Goal: Task Accomplishment & Management: Manage account settings

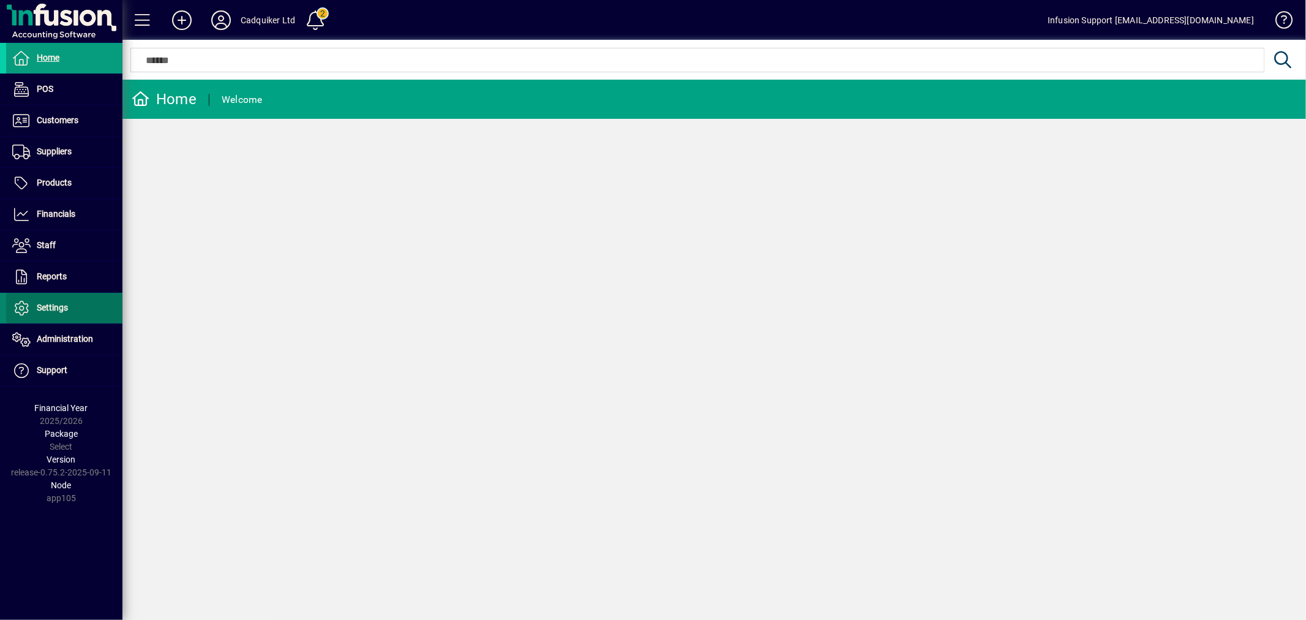
click at [51, 300] on span at bounding box center [64, 307] width 116 height 29
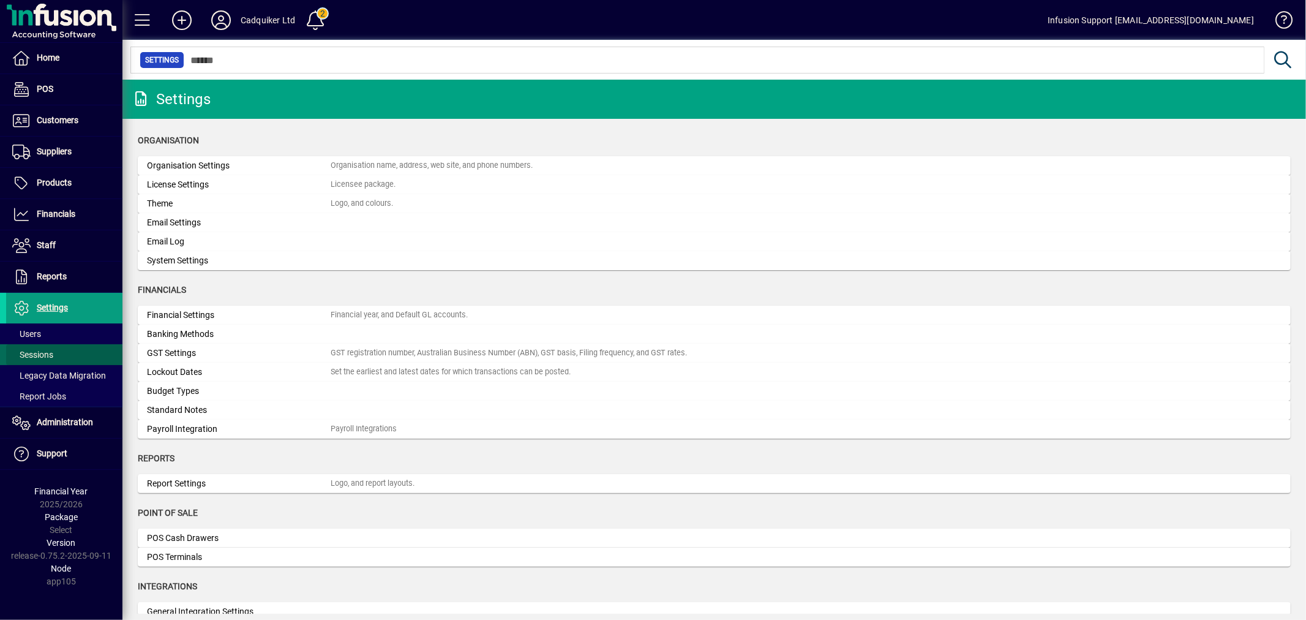
click at [56, 347] on span at bounding box center [64, 354] width 116 height 29
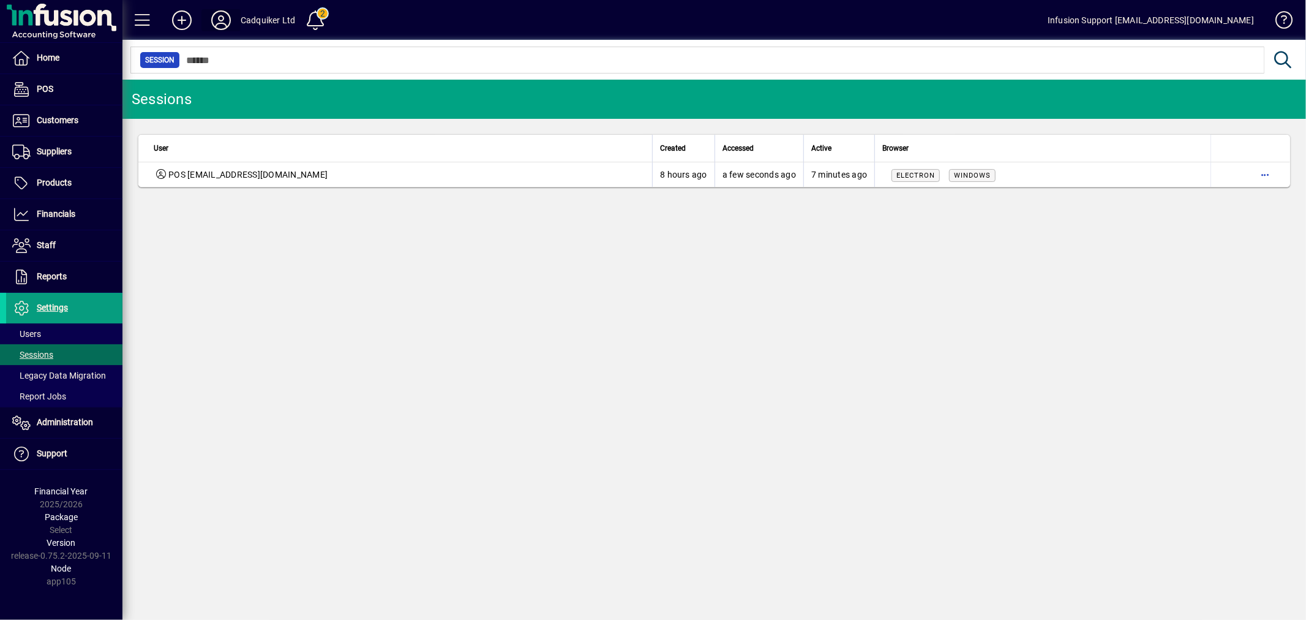
click at [219, 18] on icon at bounding box center [221, 20] width 24 height 20
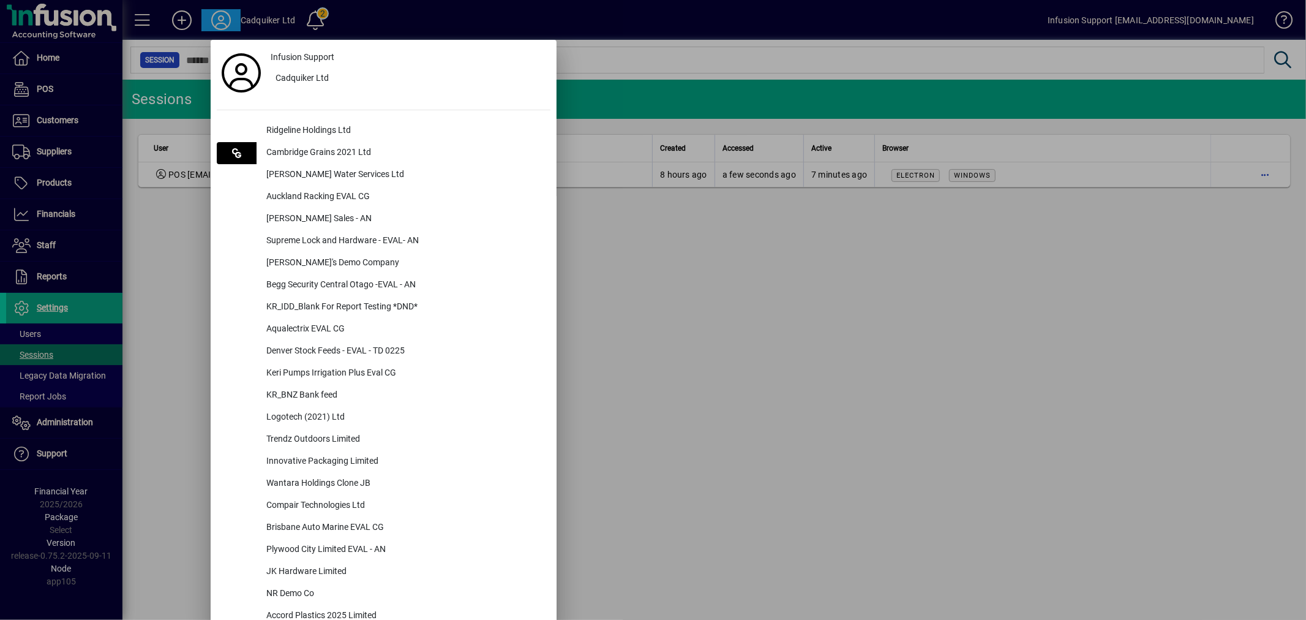
scroll to position [1492, 0]
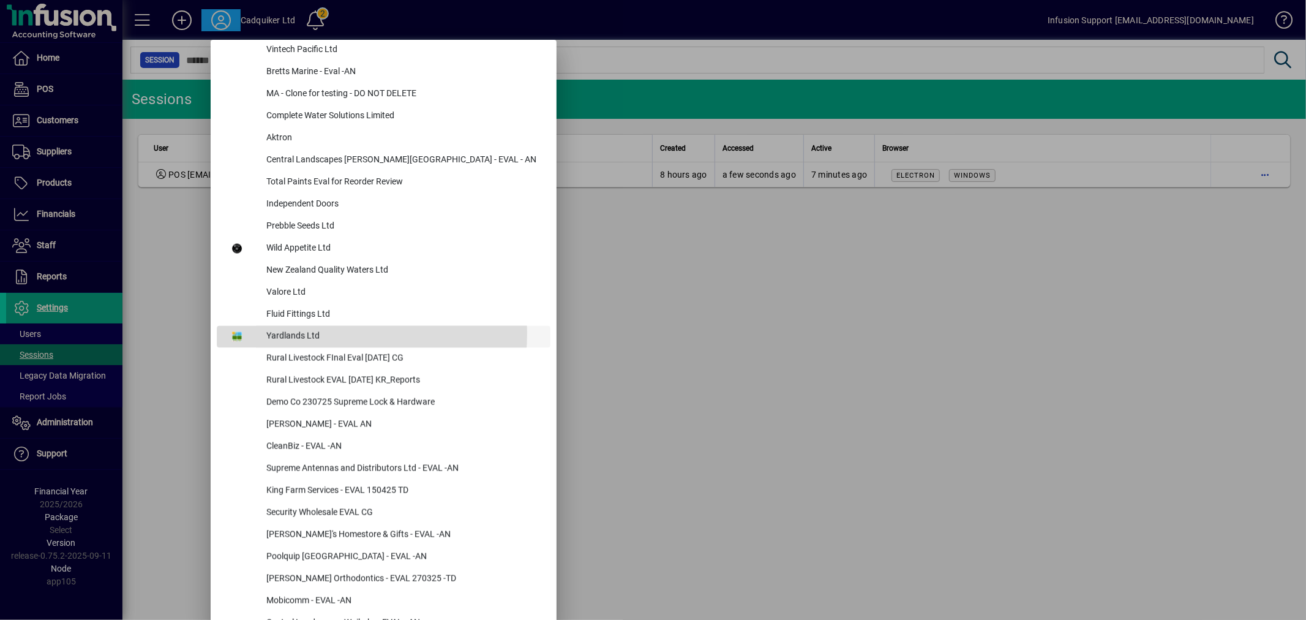
click at [314, 333] on div "Yardlands Ltd" at bounding box center [404, 337] width 294 height 22
